Goal: Find specific page/section: Find specific page/section

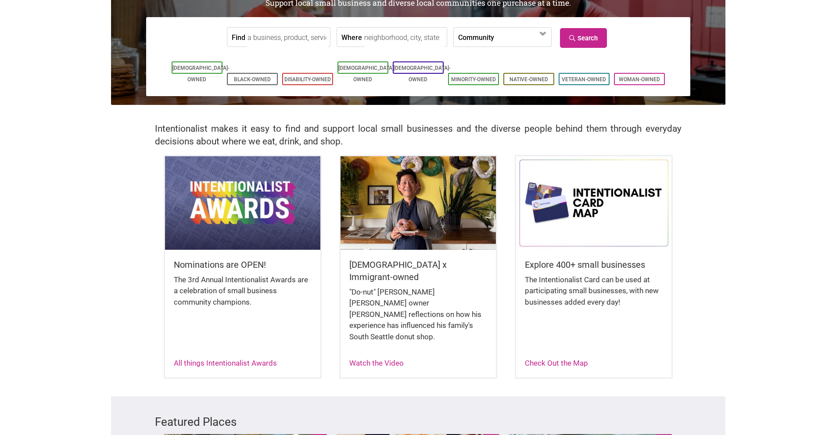
scroll to position [175, 0]
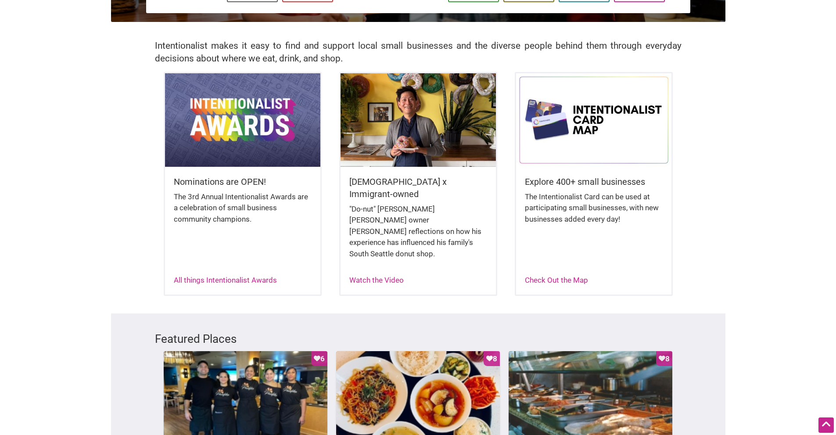
click at [228, 114] on img at bounding box center [242, 119] width 155 height 93
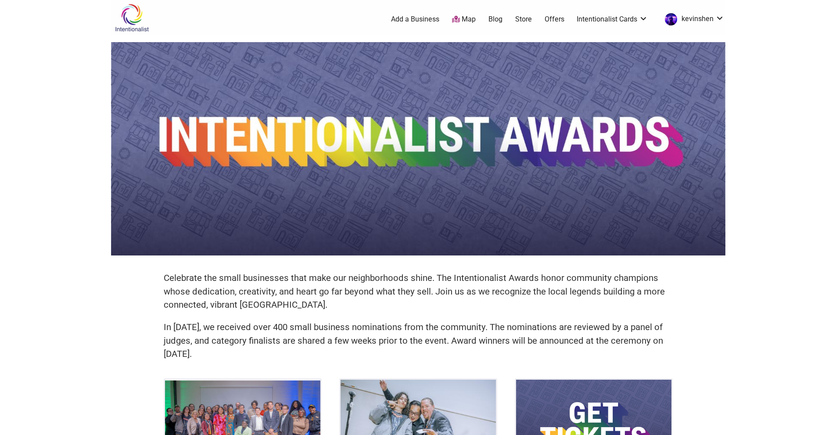
scroll to position [307, 0]
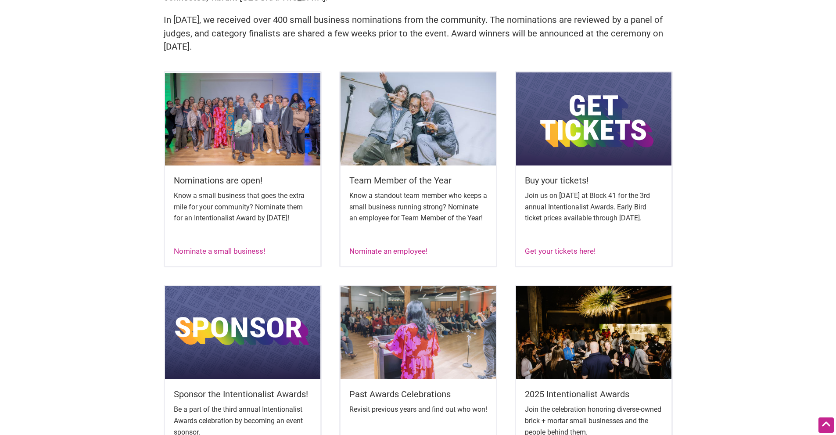
click at [265, 140] on img at bounding box center [242, 118] width 155 height 93
